Goal: Task Accomplishment & Management: Manage account settings

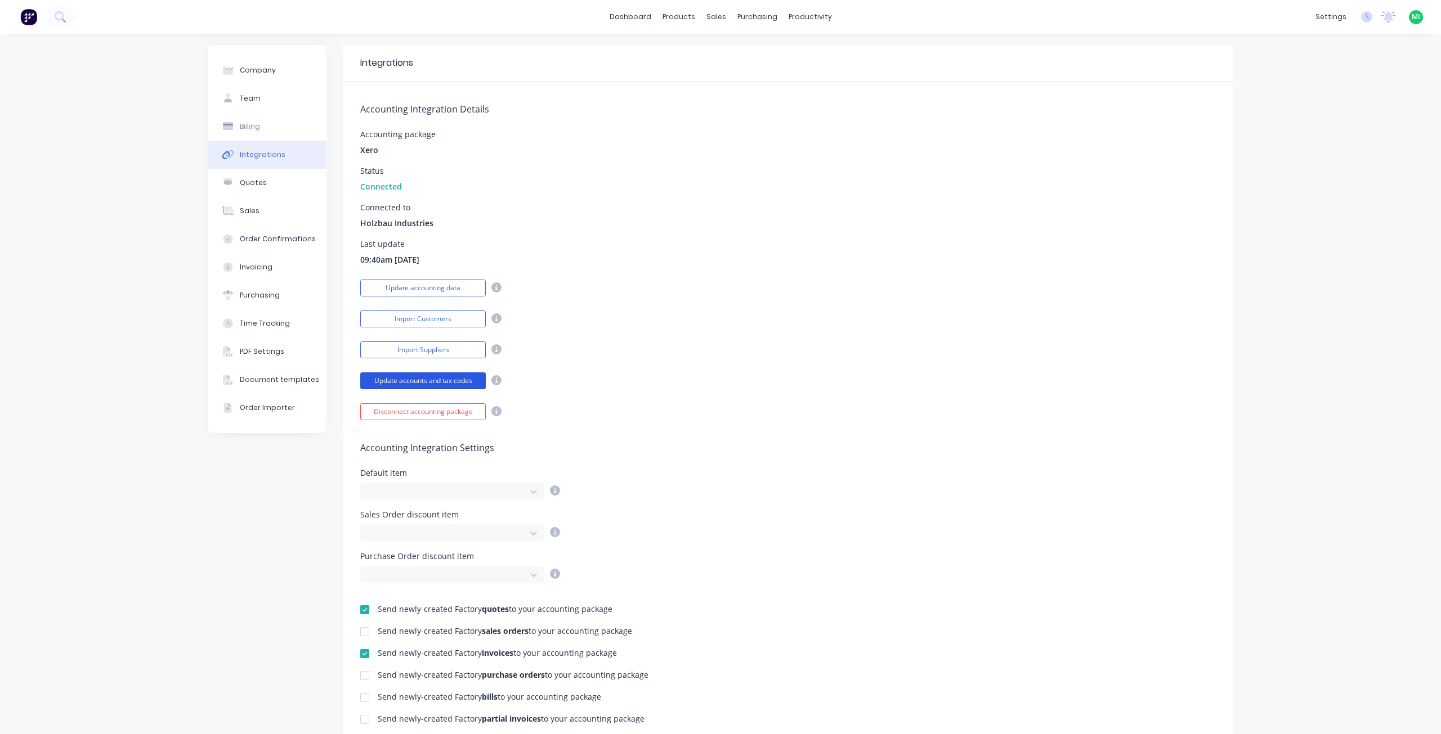
click at [411, 380] on button "Update accounts and tax codes" at bounding box center [422, 381] width 125 height 17
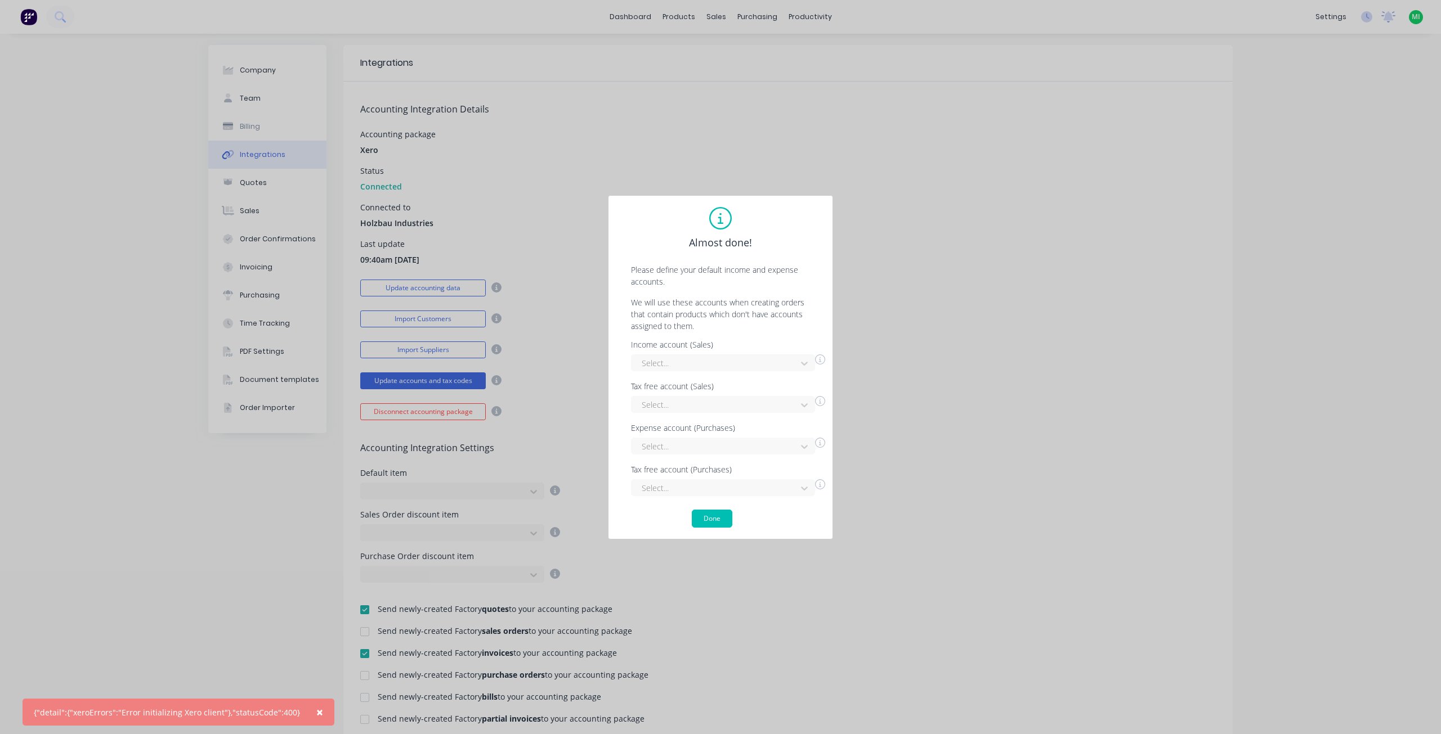
click at [316, 713] on span "×" at bounding box center [319, 713] width 7 height 16
click at [712, 518] on button "Done" at bounding box center [712, 519] width 41 height 18
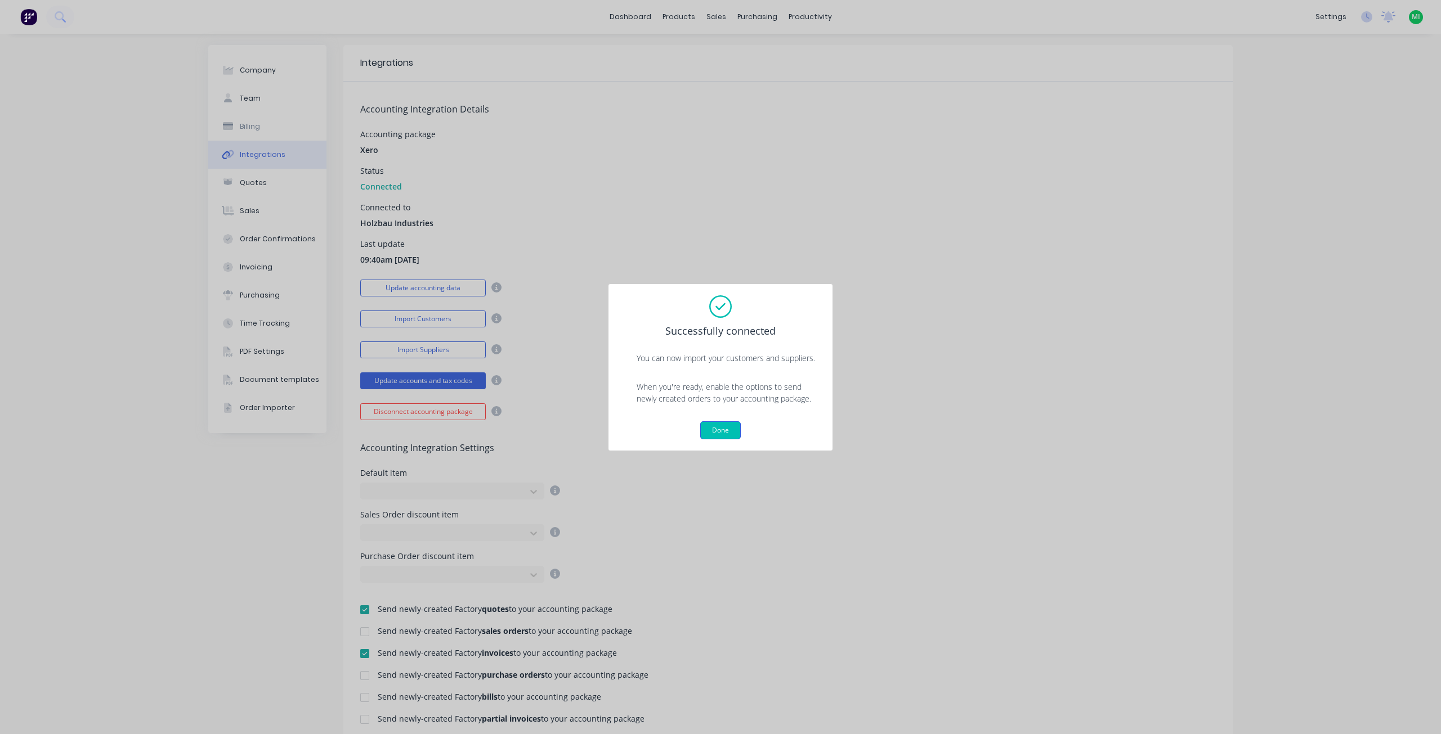
click at [726, 427] on button "Done" at bounding box center [720, 430] width 41 height 18
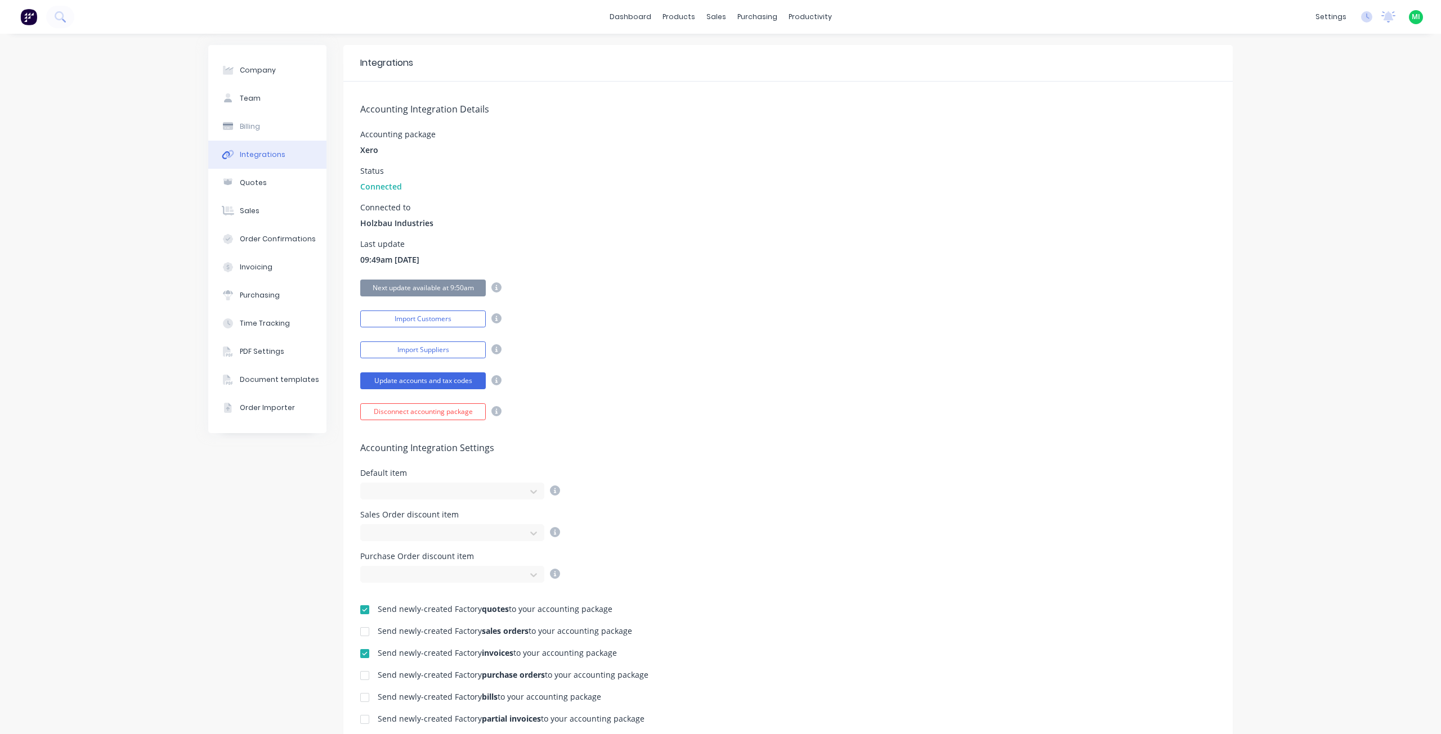
click at [28, 17] on img at bounding box center [28, 16] width 17 height 17
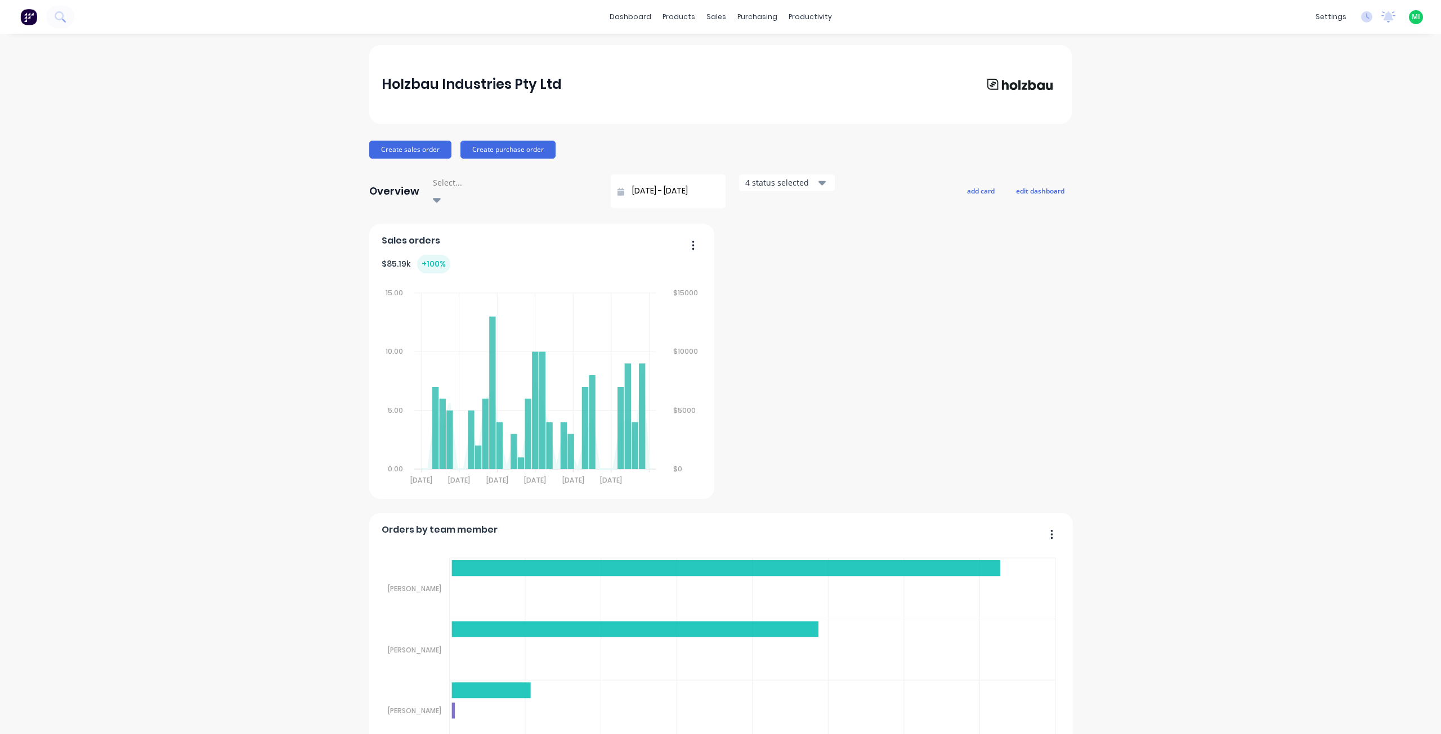
click at [1411, 16] on span "MI" at bounding box center [1415, 17] width 8 height 10
click at [1324, 146] on button "Sign out" at bounding box center [1345, 141] width 149 height 23
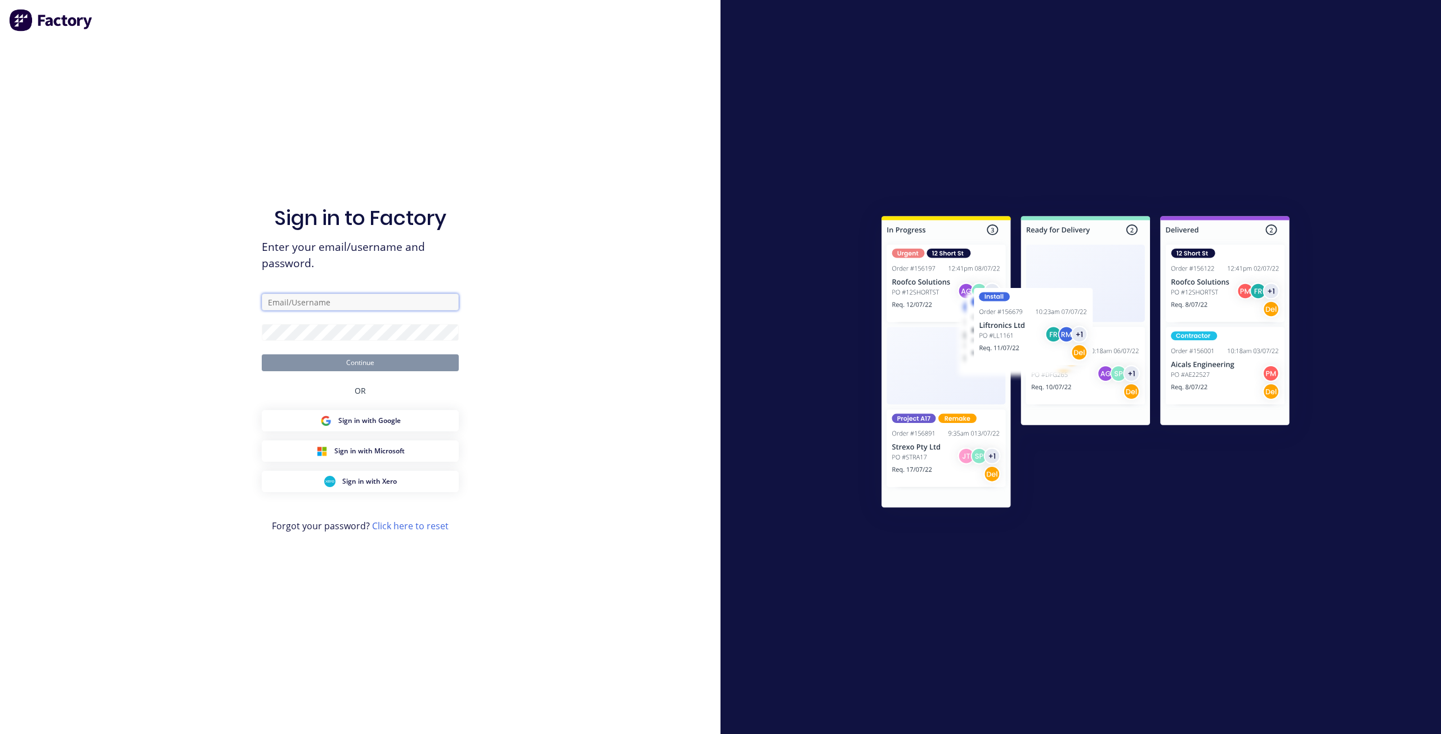
click at [342, 306] on input "text" at bounding box center [360, 302] width 197 height 17
click at [342, 306] on input "maricar@factory." at bounding box center [360, 302] width 197 height 17
type input "maricar@factory.app"
click at [262, 355] on button "Continue" at bounding box center [360, 363] width 197 height 17
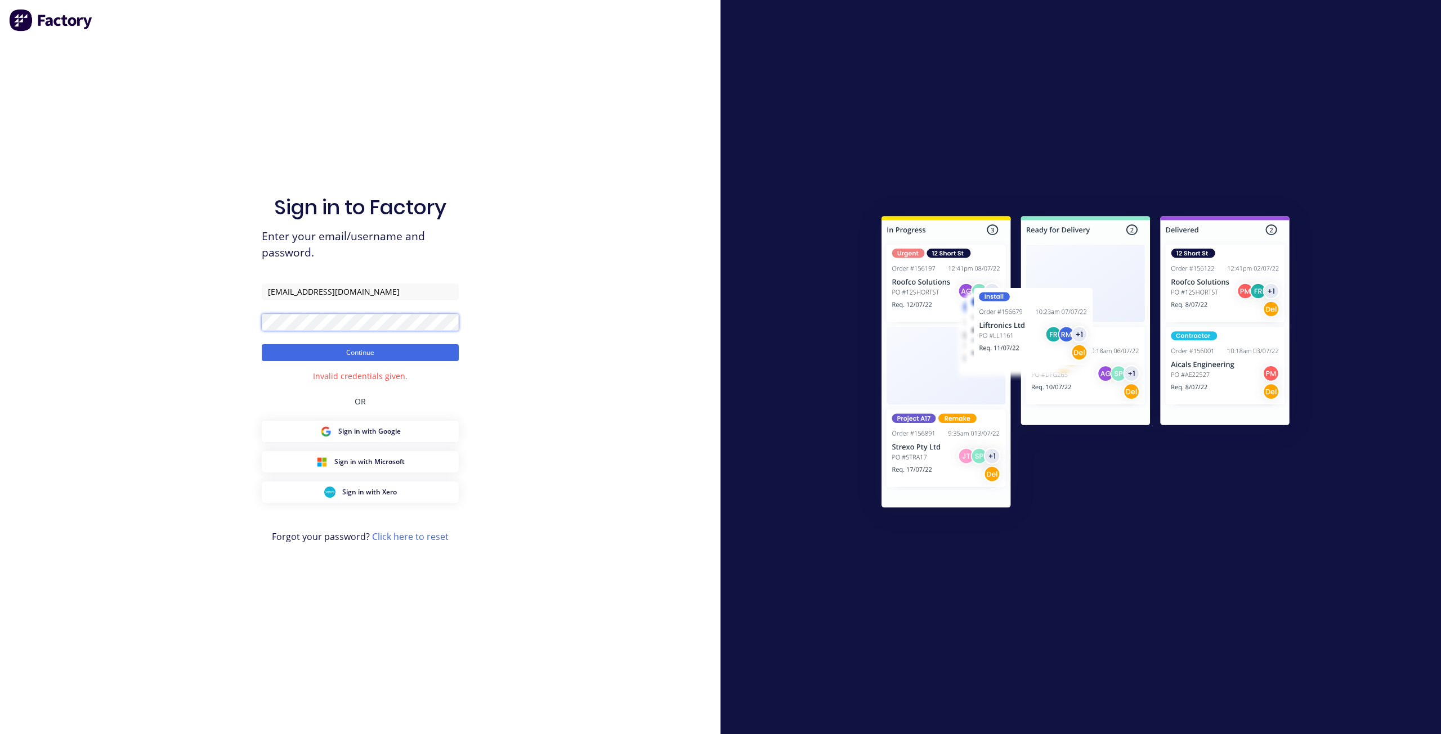
click at [262, 344] on button "Continue" at bounding box center [360, 352] width 197 height 17
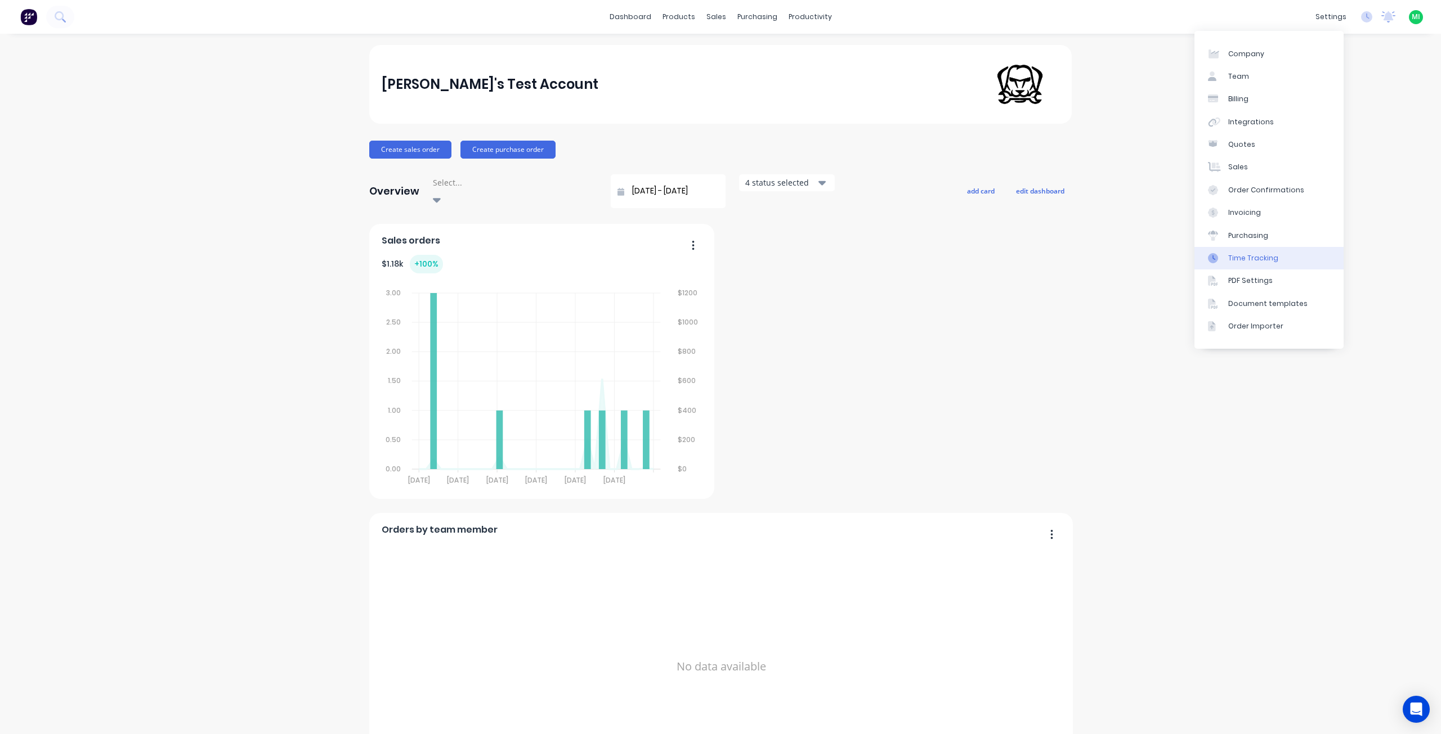
click at [1264, 247] on link "Time Tracking" at bounding box center [1268, 258] width 149 height 23
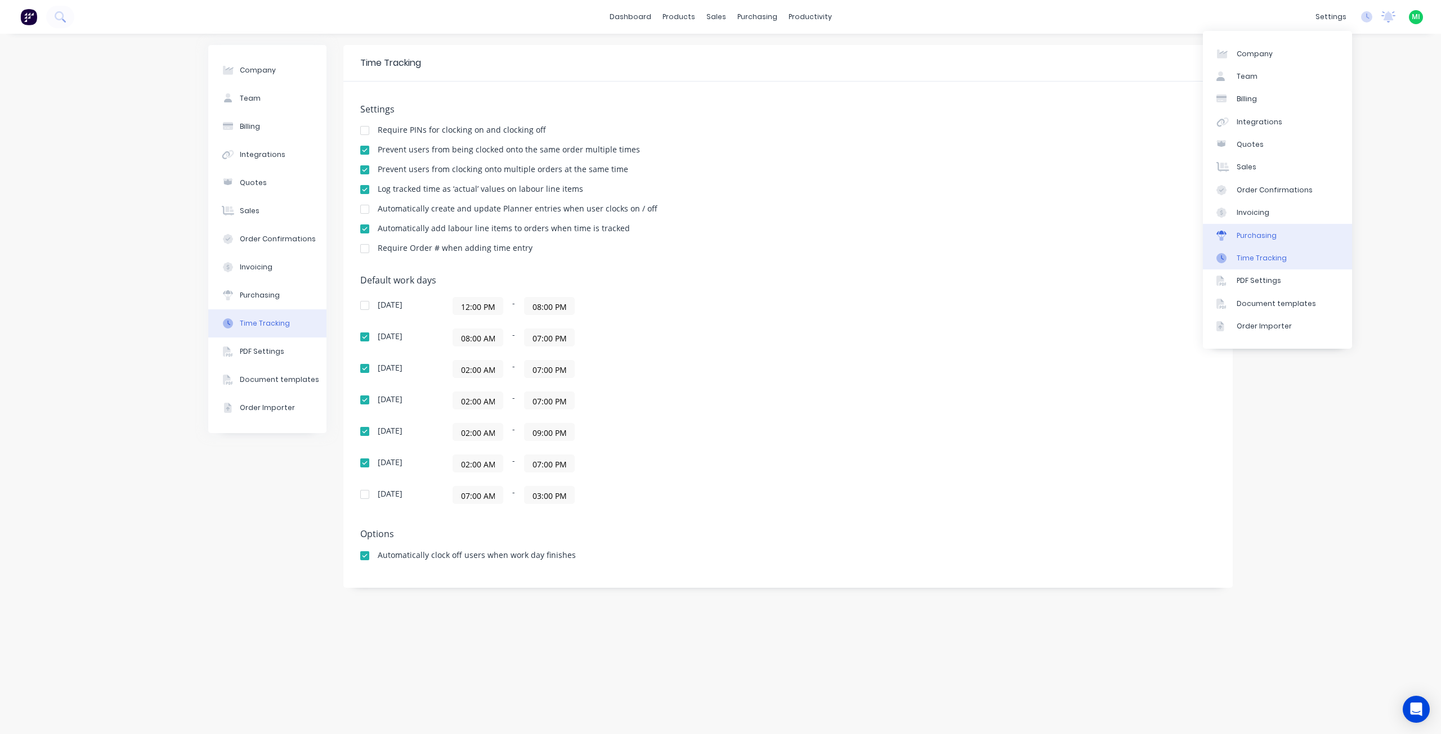
click at [1275, 234] on link "Purchasing" at bounding box center [1277, 235] width 149 height 23
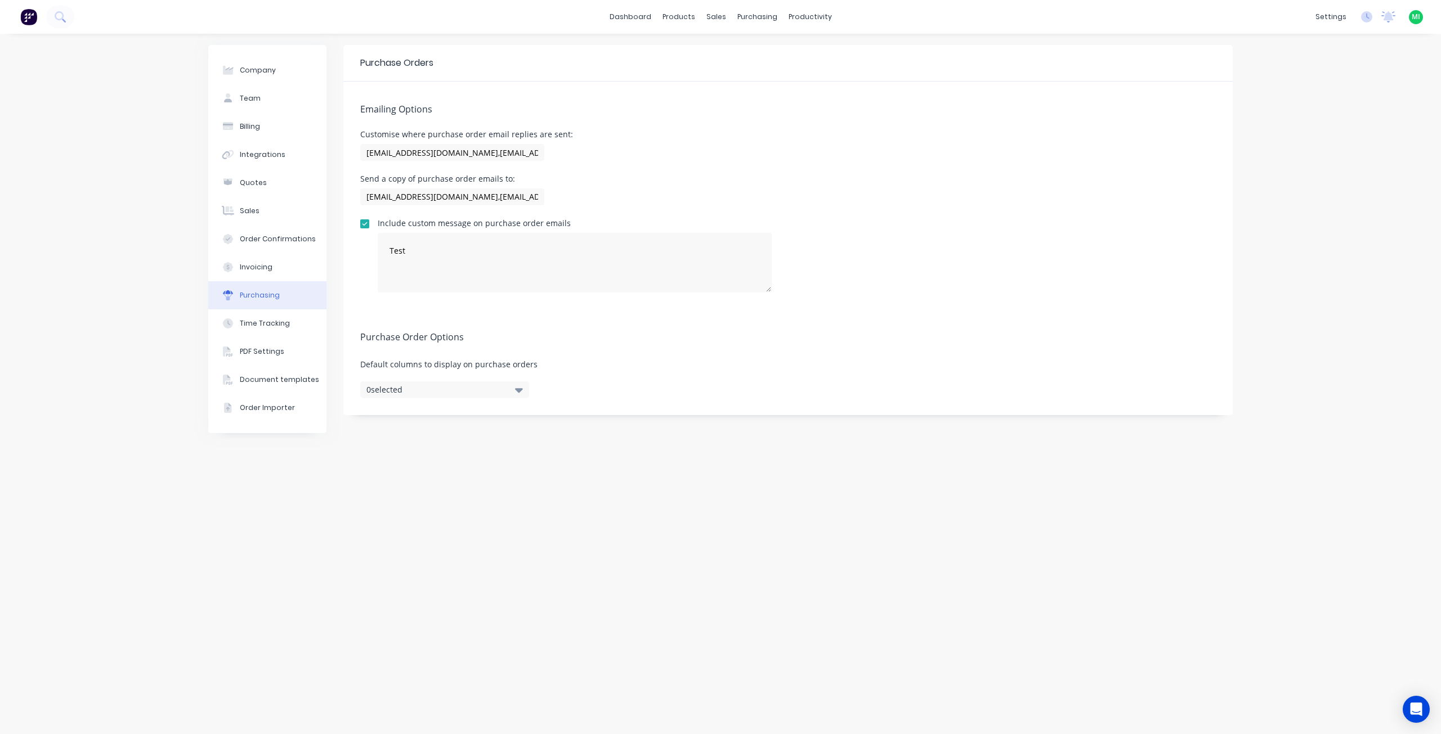
click at [636, 545] on div "Purchase Orders Emailing Options Customise where purchase order email replies a…" at bounding box center [787, 384] width 889 height 678
